Goal: Information Seeking & Learning: Learn about a topic

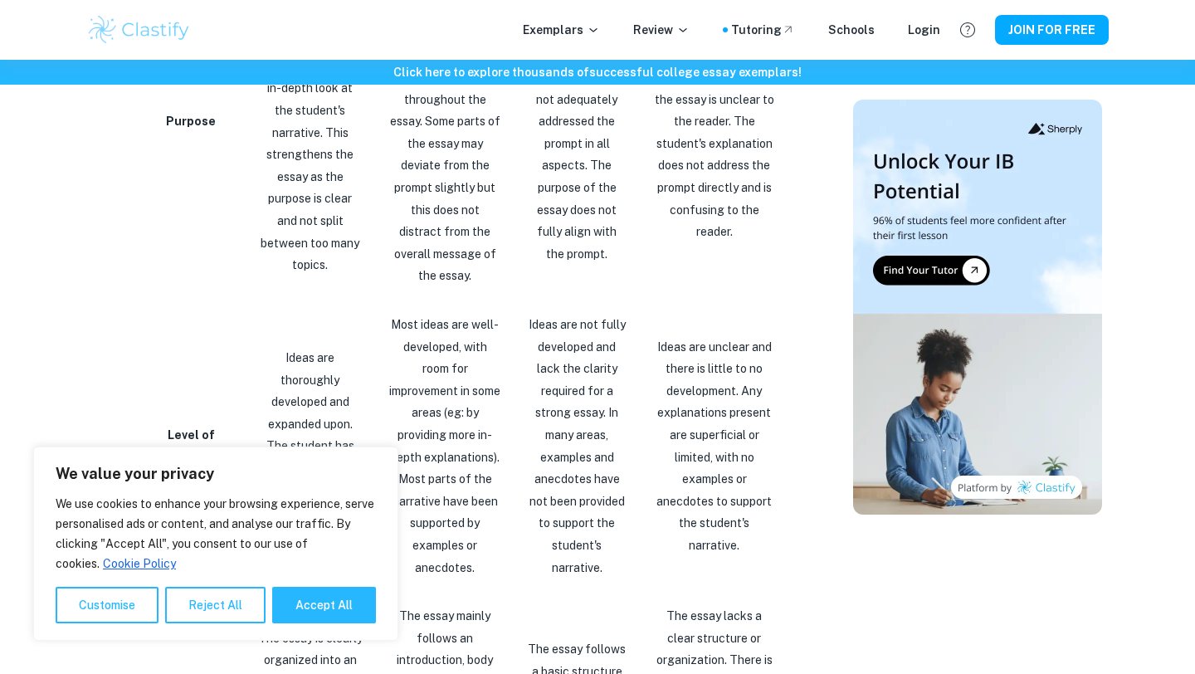
scroll to position [1499, 0]
click at [315, 608] on button "Accept All" at bounding box center [324, 605] width 104 height 37
checkbox input "true"
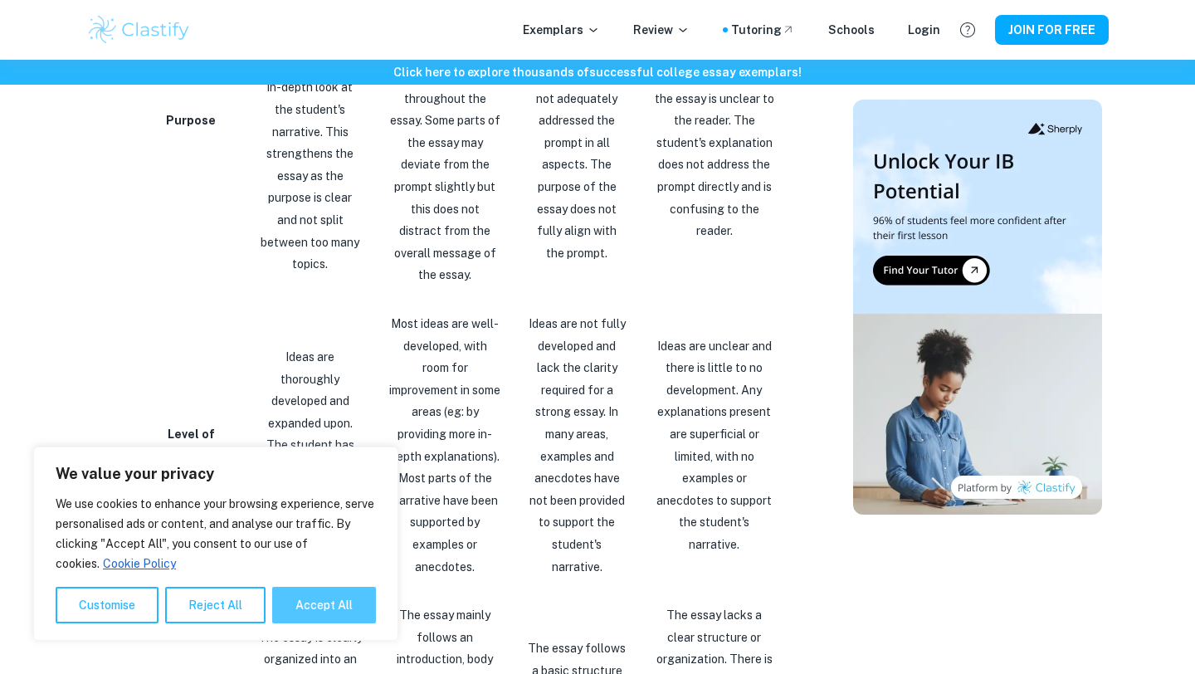
checkbox input "true"
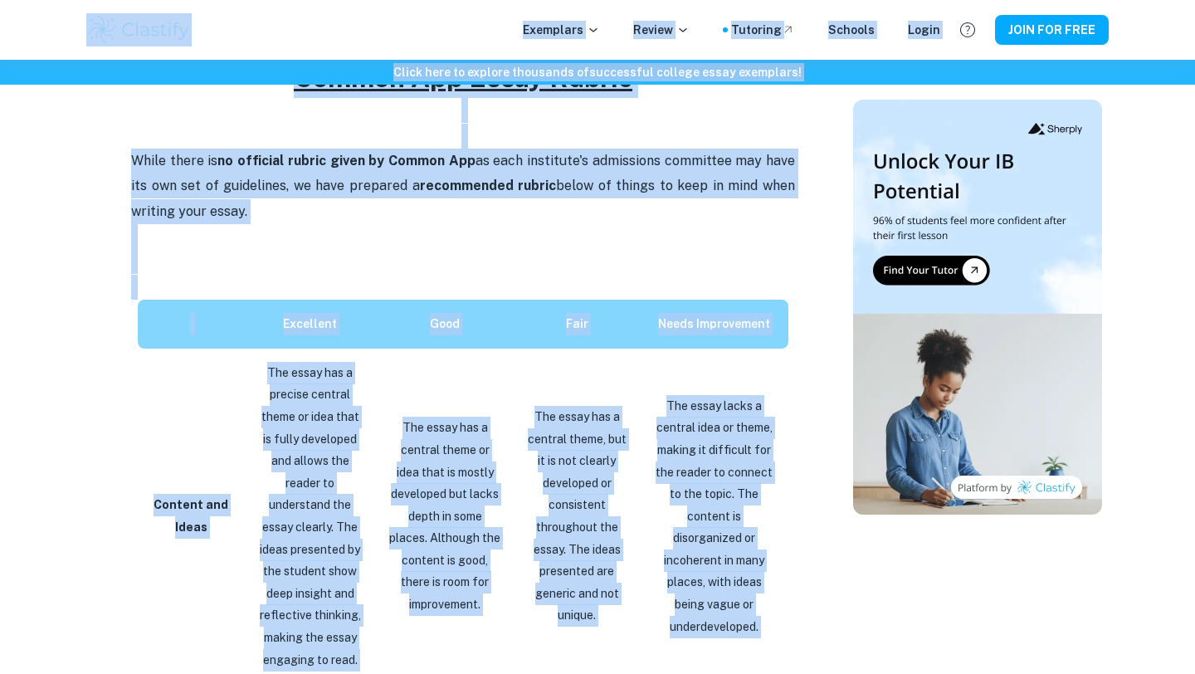
scroll to position [751, 0]
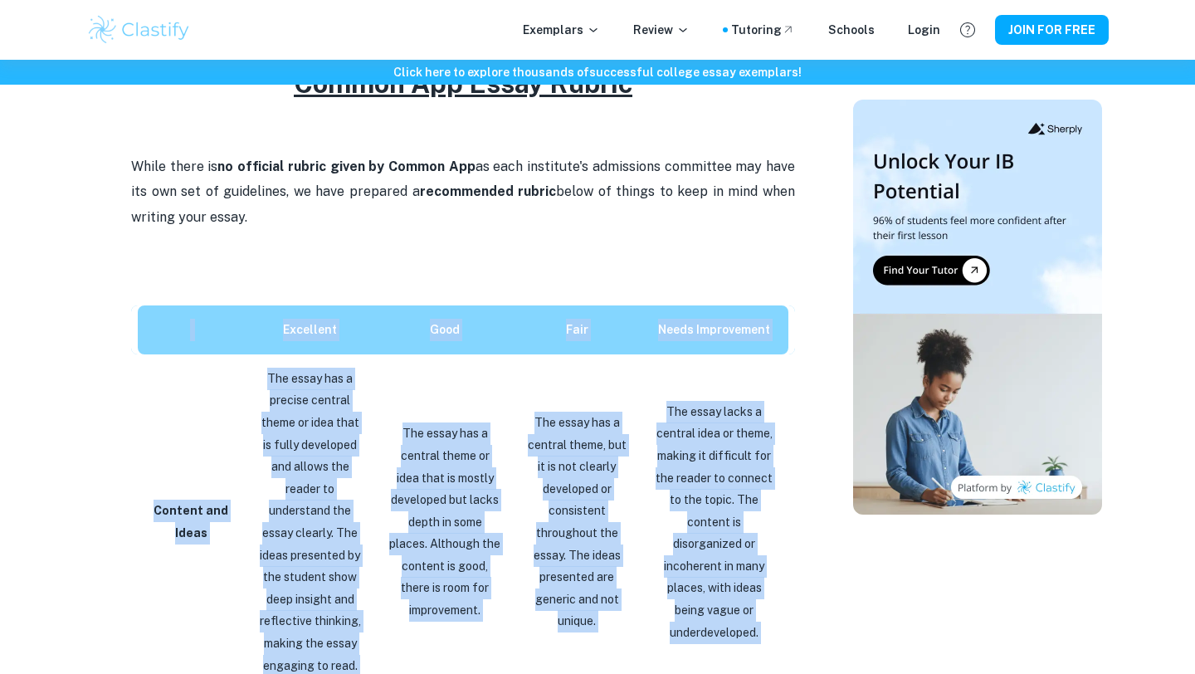
drag, startPoint x: 787, startPoint y: 432, endPoint x: 206, endPoint y: 304, distance: 595.1
copy div "Excellent Good Fair Needs Improvement Content and Ideas The essay has a precise…"
